Goal: Task Accomplishment & Management: Manage account settings

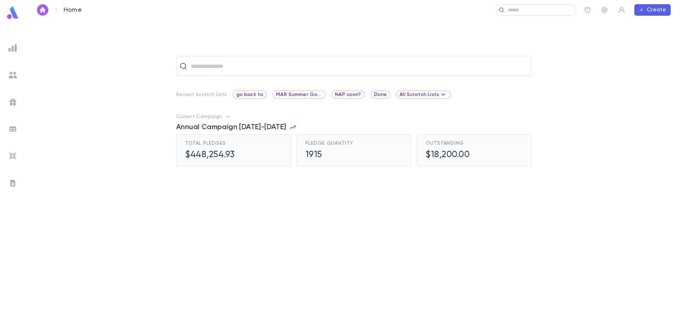
click at [13, 77] on img at bounding box center [13, 75] width 9 height 9
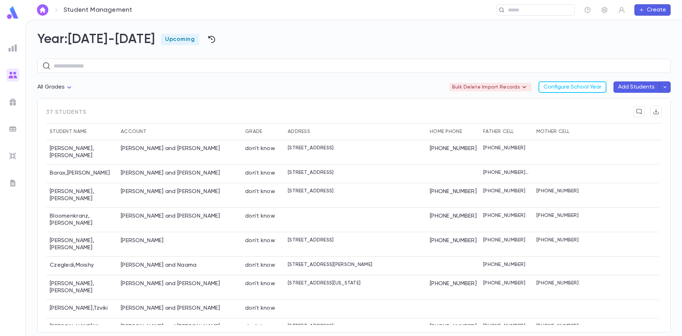
click at [207, 37] on icon "button" at bounding box center [211, 39] width 9 height 9
click at [165, 65] on div at bounding box center [341, 168] width 682 height 336
click at [665, 87] on icon "button" at bounding box center [664, 87] width 3 height 2
click at [590, 102] on li "Import Beta" at bounding box center [624, 101] width 95 height 13
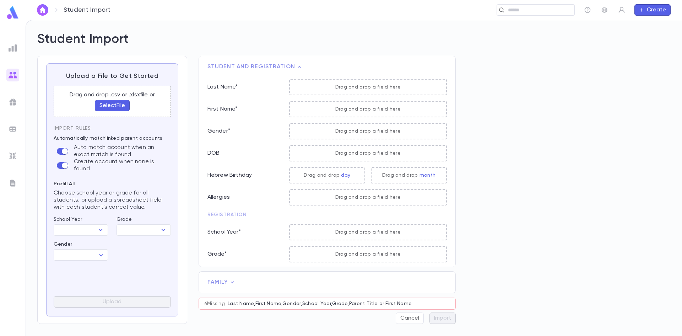
click at [118, 104] on button "Select File" at bounding box center [112, 105] width 35 height 11
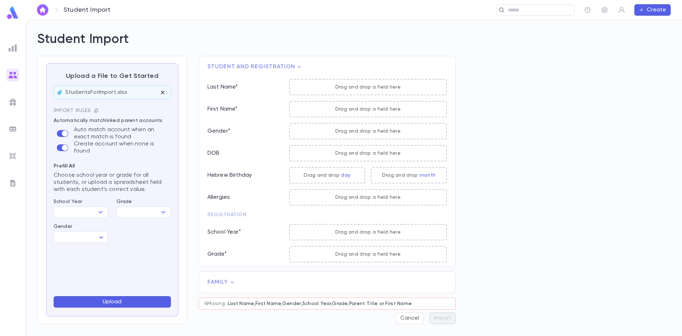
click at [96, 109] on icon "button" at bounding box center [96, 110] width 4 height 4
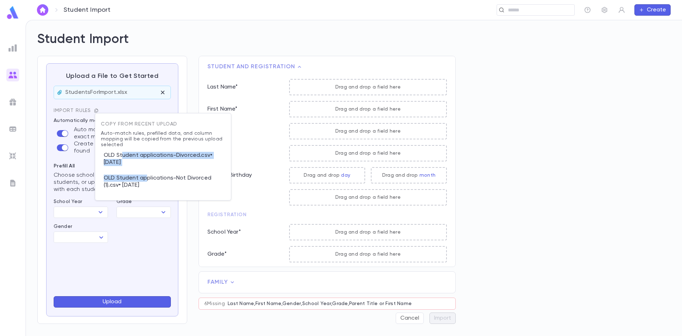
drag, startPoint x: 122, startPoint y: 156, endPoint x: 139, endPoint y: 180, distance: 29.6
click at [139, 180] on div "Copy from recent upload Auto-match rules, prefilled data, and column mapping wi…" at bounding box center [163, 156] width 136 height 87
click at [158, 176] on p "OLD Student applications-Not Divorced (1).csv • 8/8/2025" at bounding box center [163, 181] width 124 height 23
type input "*********"
type input "**********"
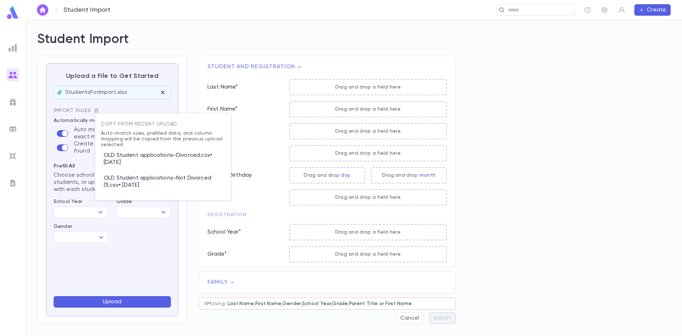
type input "****"
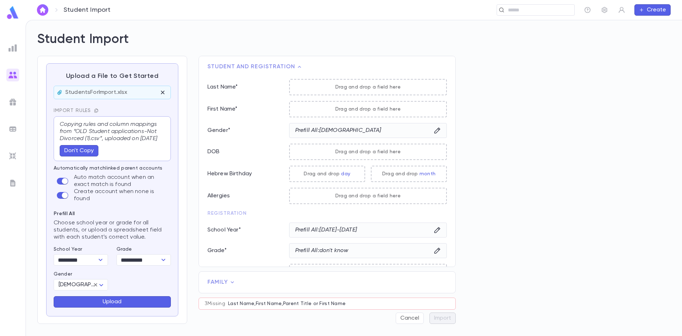
scroll to position [7, 0]
click at [15, 71] on img at bounding box center [13, 75] width 9 height 9
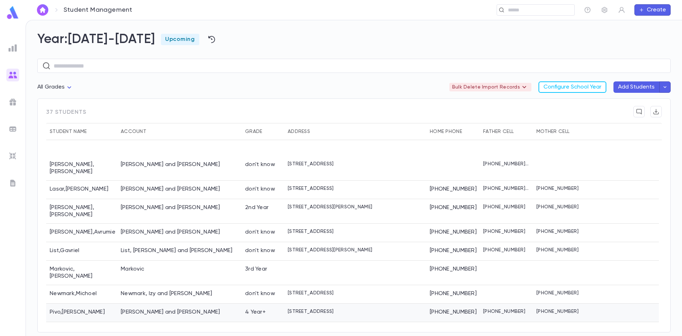
scroll to position [462, 0]
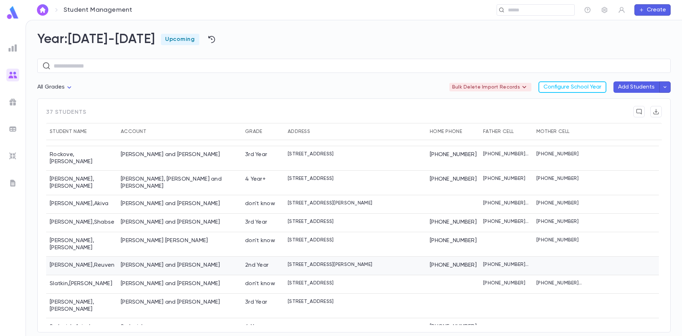
click at [173, 261] on div "Segan-Kohanim, Mordechai and Dora" at bounding box center [170, 264] width 99 height 7
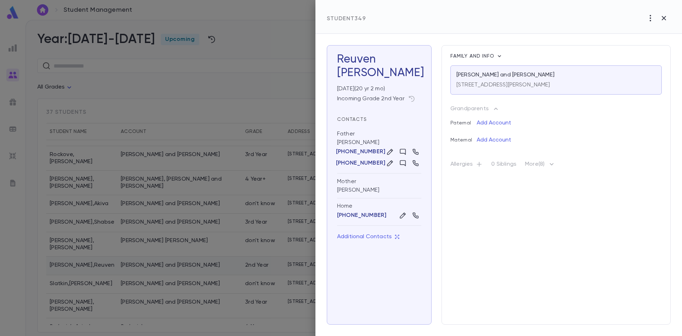
click at [173, 248] on div at bounding box center [341, 168] width 682 height 336
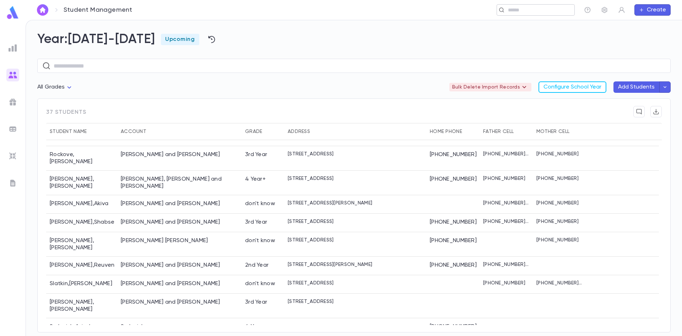
click at [519, 8] on input "text" at bounding box center [539, 10] width 66 height 7
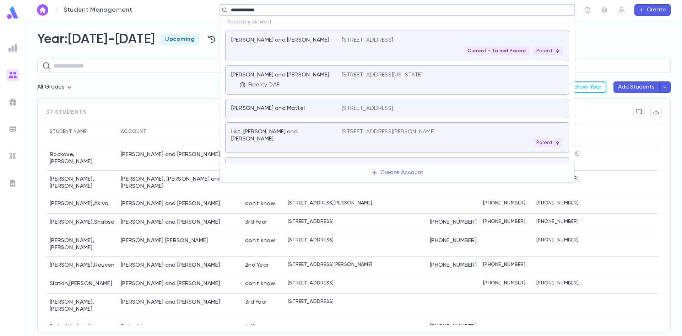
type input "**********"
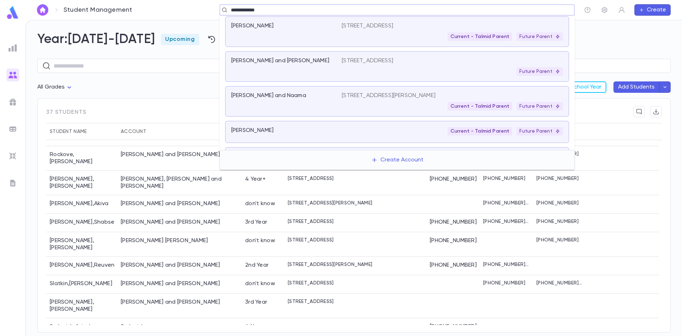
scroll to position [0, 0]
click at [379, 100] on p "[STREET_ADDRESS][PERSON_NAME]" at bounding box center [389, 96] width 94 height 7
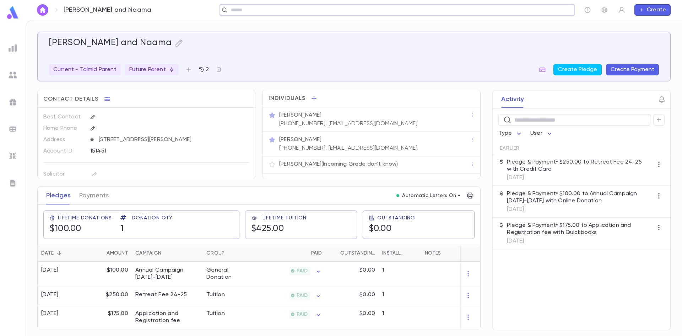
scroll to position [3, 0]
click at [294, 161] on p "Moishy Czegledi (Incoming Grade don't know)" at bounding box center [338, 164] width 119 height 7
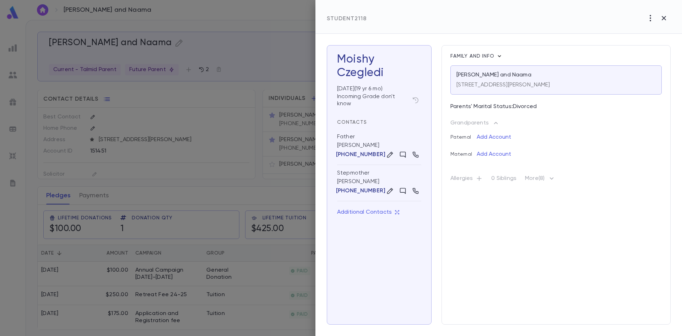
click at [496, 59] on icon "button" at bounding box center [499, 56] width 7 height 7
click at [512, 65] on li "Edit Guardianship" at bounding box center [527, 68] width 59 height 11
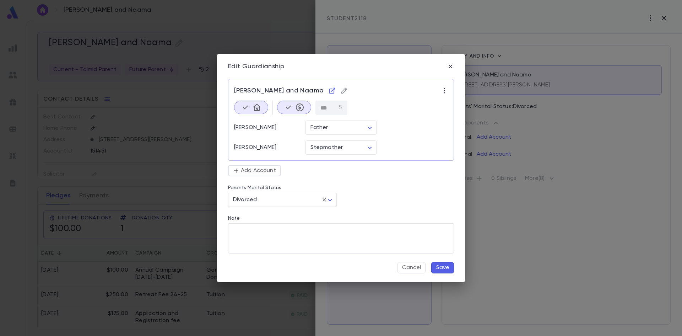
click at [346, 91] on icon "button" at bounding box center [344, 90] width 7 height 7
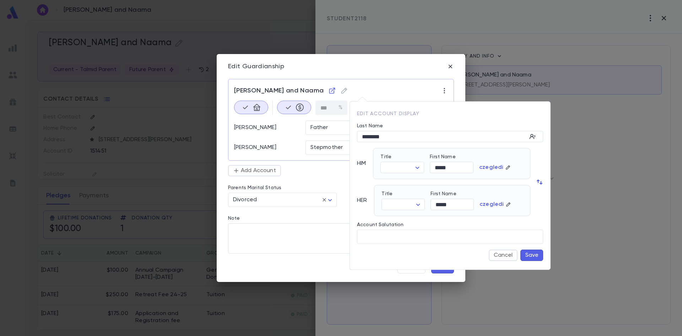
click at [369, 81] on div at bounding box center [341, 168] width 682 height 336
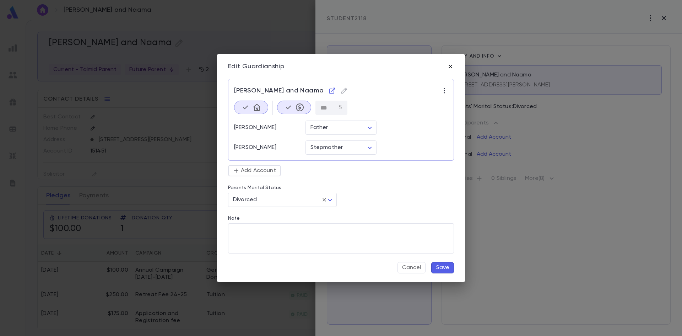
click at [450, 67] on icon "button" at bounding box center [450, 66] width 7 height 7
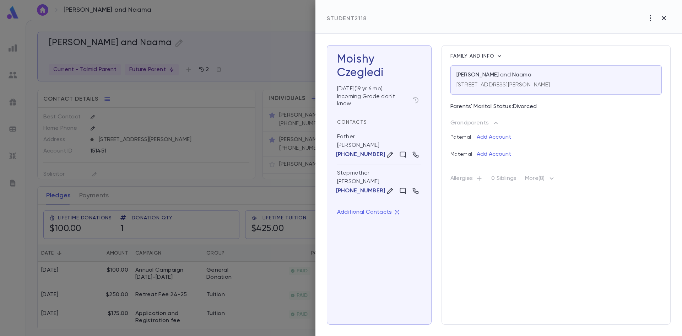
click at [297, 52] on div at bounding box center [341, 168] width 682 height 336
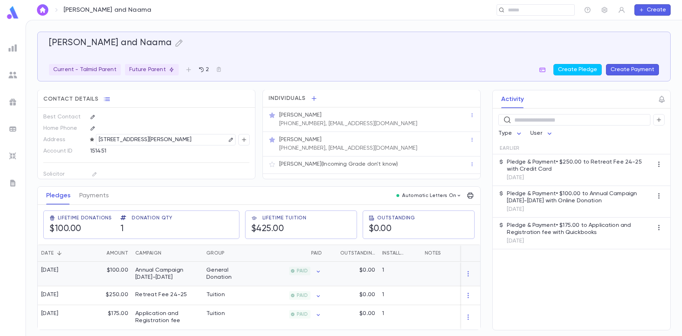
scroll to position [0, 0]
click at [2, 43] on ul at bounding box center [13, 187] width 26 height 297
click at [162, 70] on p "Future Parent" at bounding box center [151, 69] width 45 height 7
drag, startPoint x: 192, startPoint y: 119, endPoint x: 263, endPoint y: 108, distance: 72.0
click at [249, 118] on p "Moishy Czegledi , Incoming Grade don't know" at bounding box center [218, 120] width 119 height 10
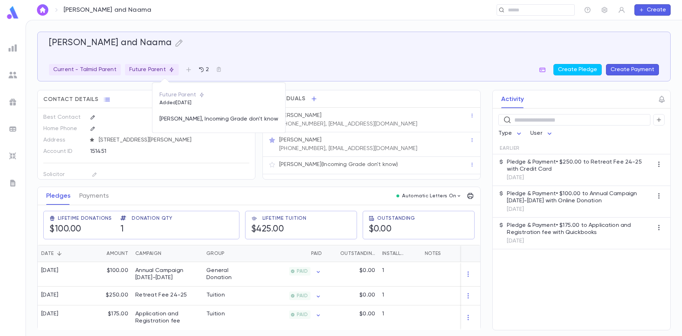
click at [316, 71] on div at bounding box center [341, 168] width 682 height 336
click at [16, 98] on img at bounding box center [13, 102] width 9 height 9
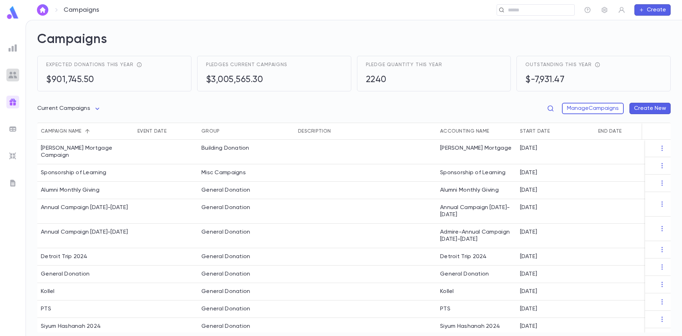
click at [9, 76] on img at bounding box center [13, 75] width 9 height 9
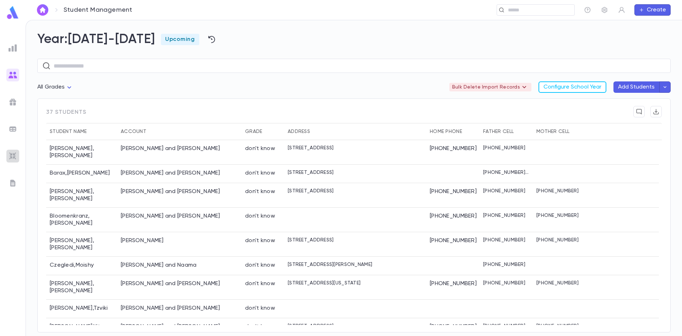
click at [12, 154] on img at bounding box center [13, 156] width 9 height 9
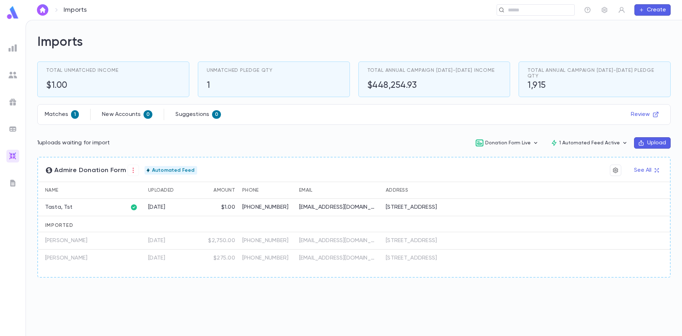
click at [7, 51] on ul at bounding box center [13, 187] width 26 height 297
click at [17, 45] on div at bounding box center [12, 48] width 13 height 13
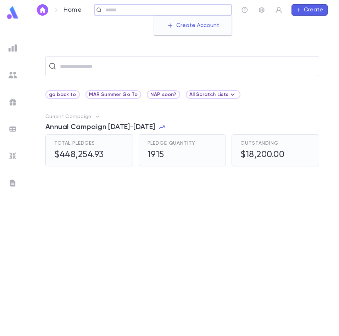
click at [193, 7] on input "text" at bounding box center [166, 10] width 126 height 7
paste input "*****"
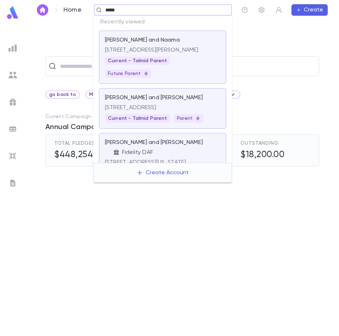
type input "*****"
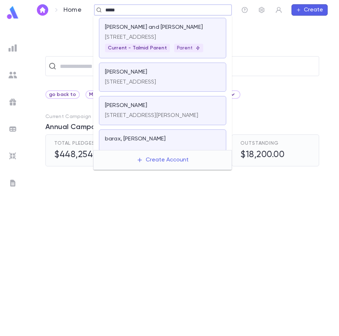
click at [159, 37] on p "[STREET_ADDRESS]" at bounding box center [162, 37] width 115 height 7
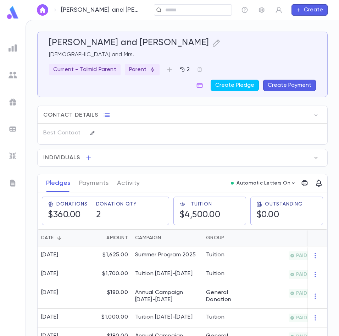
click at [316, 158] on icon "button" at bounding box center [316, 157] width 7 height 7
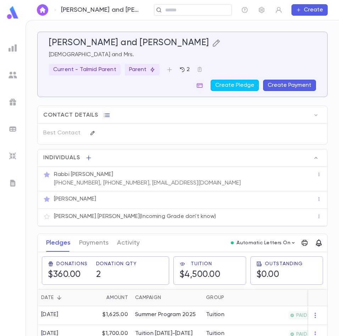
click at [213, 42] on icon "button" at bounding box center [216, 42] width 7 height 7
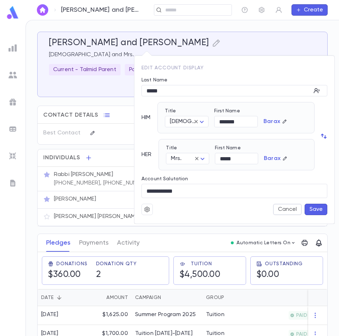
click at [161, 42] on div at bounding box center [169, 168] width 339 height 336
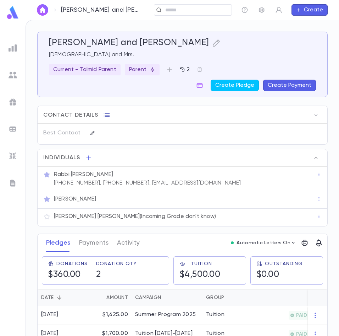
click at [106, 114] on icon "button" at bounding box center [106, 115] width 7 height 7
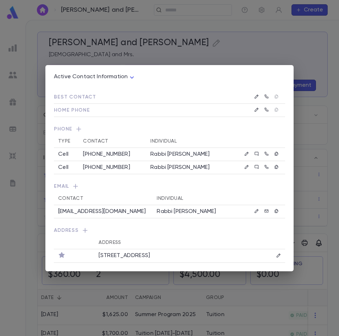
click at [104, 16] on div "Active Contact Information **** Best Contact Home Phone Phone Type Contact Indi…" at bounding box center [169, 168] width 339 height 336
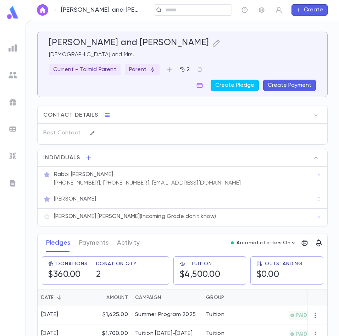
drag, startPoint x: 5, startPoint y: 71, endPoint x: 10, endPoint y: 74, distance: 5.1
click at [6, 72] on ul at bounding box center [13, 187] width 26 height 297
click at [10, 74] on img at bounding box center [13, 75] width 9 height 9
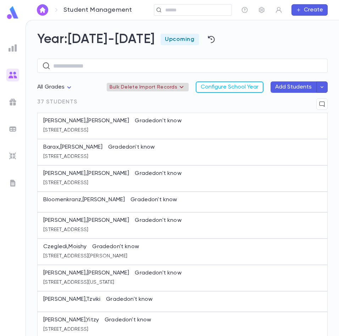
click at [178, 85] on icon at bounding box center [182, 87] width 9 height 9
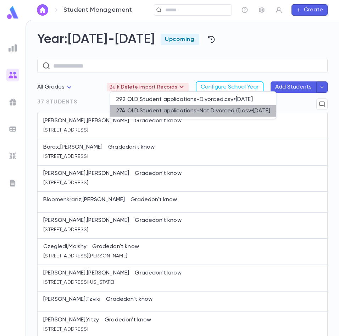
click at [199, 112] on li "274 OLD Student applications-Not Divorced (1).csv • [DATE]" at bounding box center [193, 110] width 166 height 11
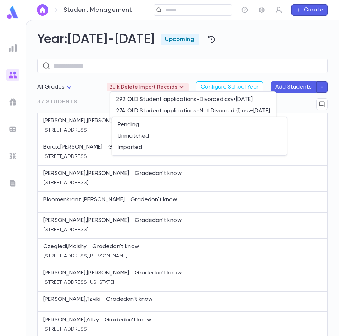
click at [147, 76] on div at bounding box center [169, 168] width 339 height 336
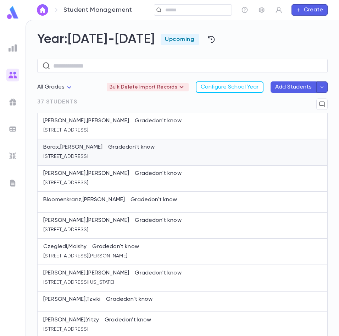
click at [56, 153] on p "Barax , [PERSON_NAME] Grade don't know" at bounding box center [182, 148] width 279 height 10
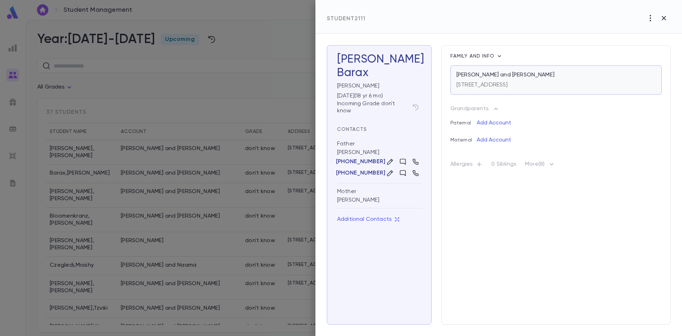
click at [339, 77] on p "[PERSON_NAME] and [PERSON_NAME]" at bounding box center [505, 74] width 98 height 7
